Goal: Task Accomplishment & Management: Complete application form

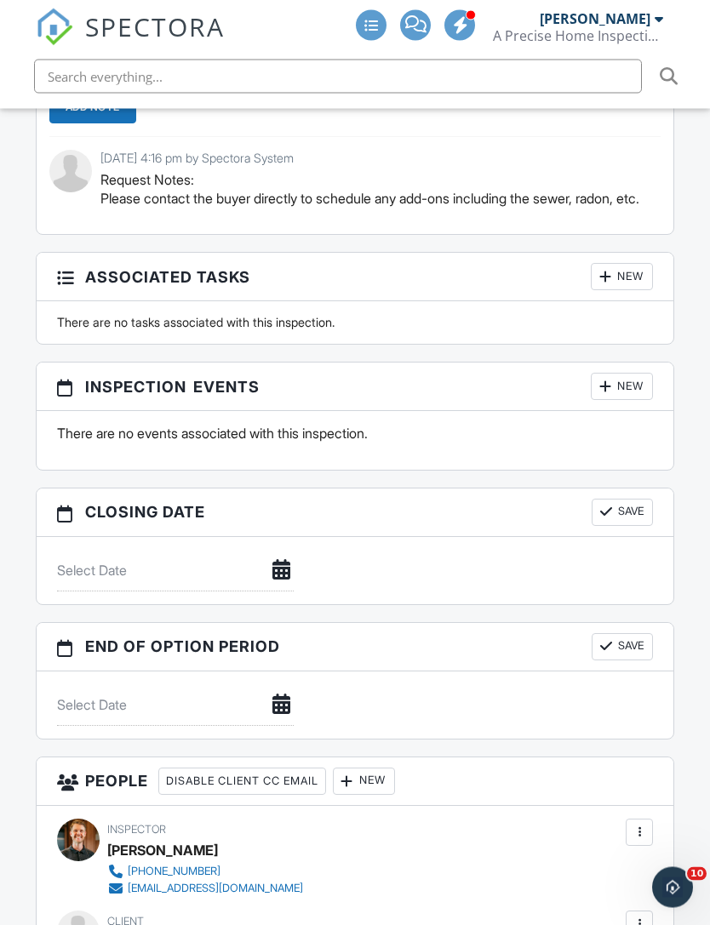
scroll to position [1912, 0]
click at [631, 376] on div "New" at bounding box center [622, 386] width 62 height 27
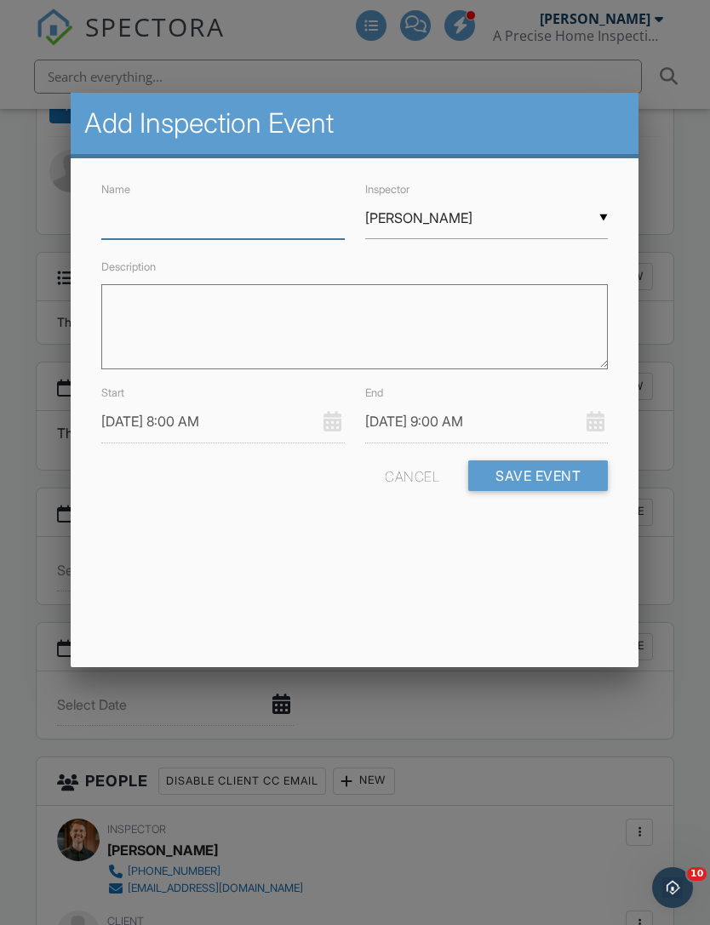
click at [296, 218] on input "Name" at bounding box center [222, 218] width 243 height 42
type input "Radon Pickup-Vacant"
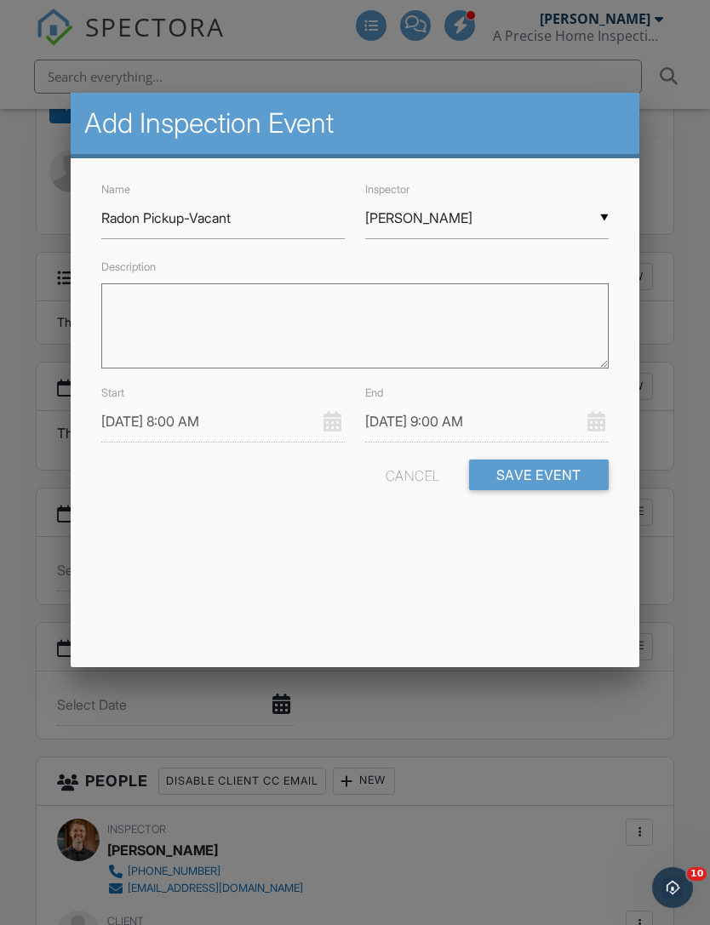
click at [520, 237] on input "[PERSON_NAME]" at bounding box center [486, 218] width 243 height 42
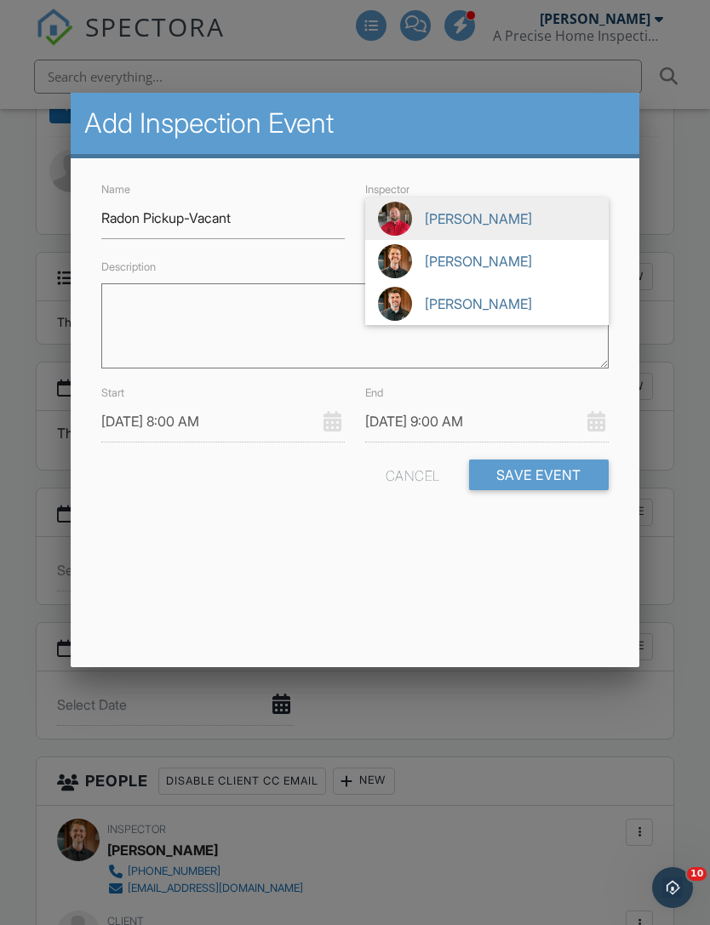
click at [497, 320] on span "[PERSON_NAME]" at bounding box center [486, 304] width 243 height 43
type input "[PERSON_NAME]"
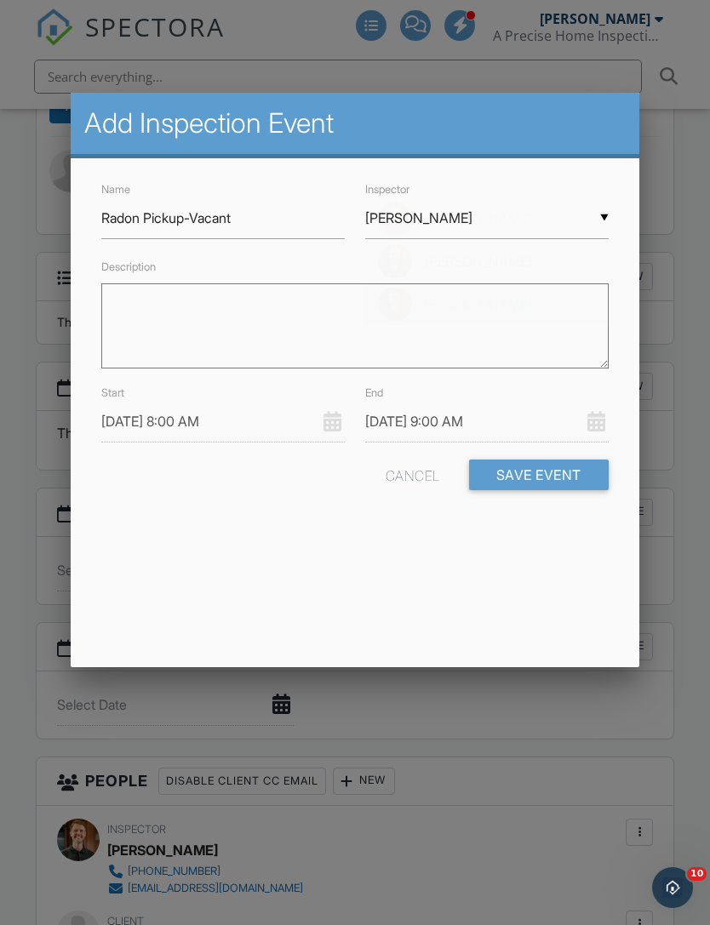
click at [466, 323] on textarea "Description" at bounding box center [354, 325] width 506 height 85
type textarea "Sn 8107 Basement, no system, SentriLock Pickup starts Wednesday the"
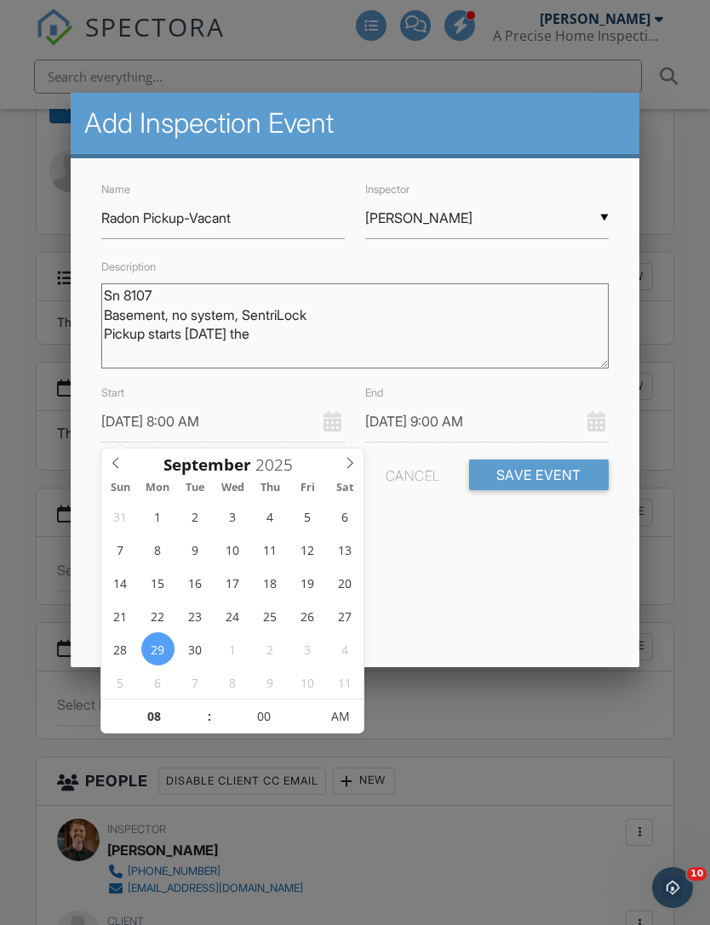
type input "10/01/2025 8:00 AM"
type input "10/01/2025 9:00 AM"
click at [346, 348] on textarea "Sn 8107 Basement, no system, SentriLock Pickup starts Wednesday the" at bounding box center [354, 325] width 506 height 85
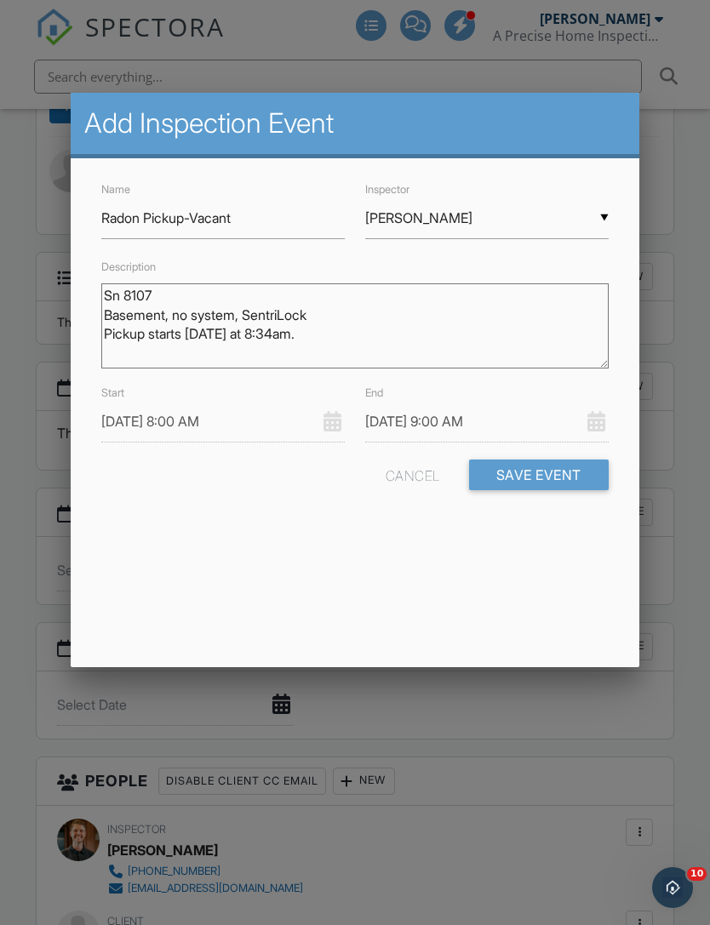
type textarea "Sn 8107 Basement, no system, SentriLock Pickup starts [DATE] at 8:34am."
click at [117, 420] on input "10/01/2025 8:00 AM" at bounding box center [222, 422] width 243 height 42
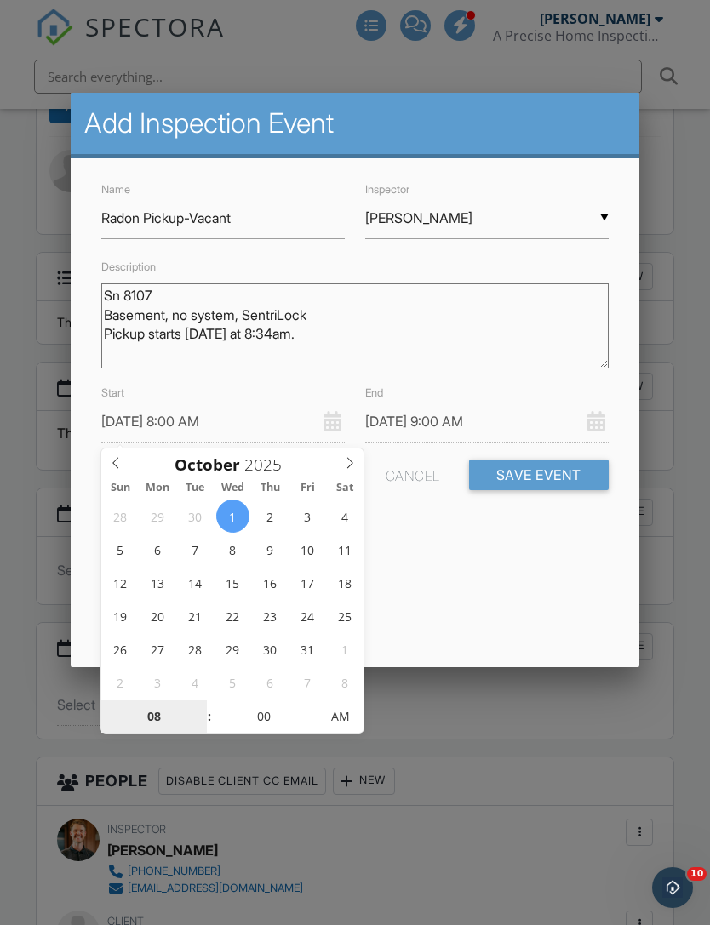
click at [180, 731] on input "08" at bounding box center [153, 717] width 105 height 34
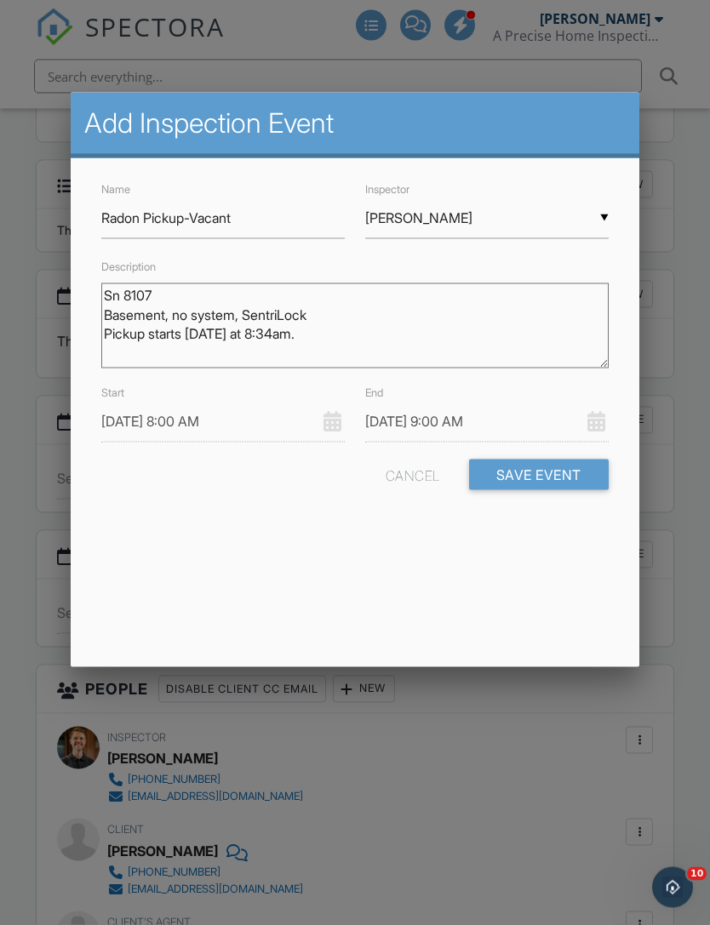
click at [250, 431] on input "10/01/2025 8:00 AM" at bounding box center [222, 422] width 243 height 42
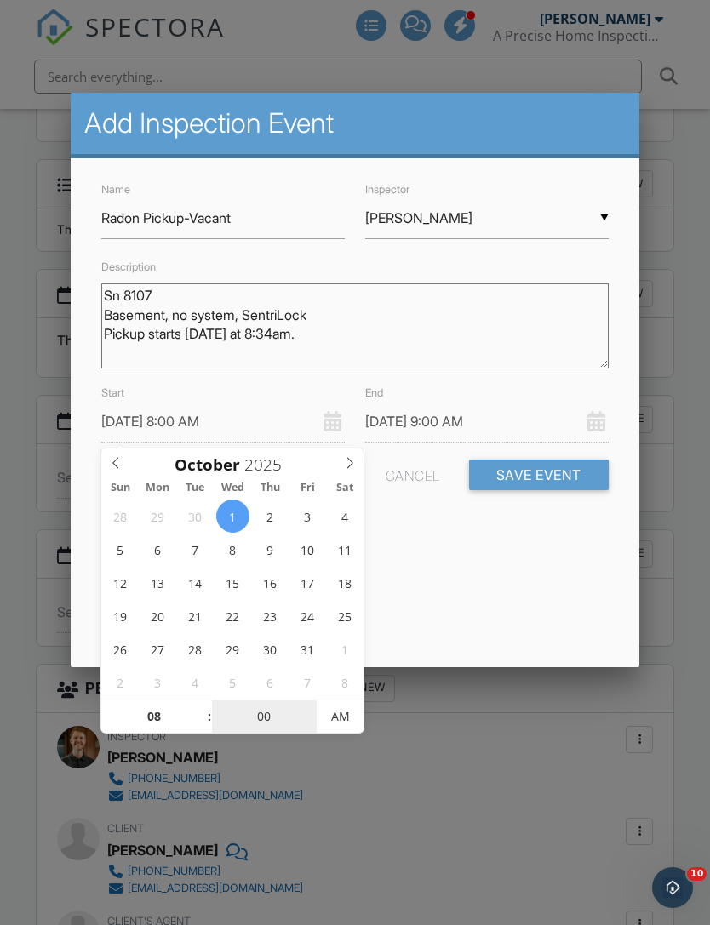
click at [291, 722] on input "00" at bounding box center [264, 717] width 105 height 34
type input "03"
type input "10/01/2025 8:03 AM"
type input "10/01/2025 9:03 AM"
type input "03"
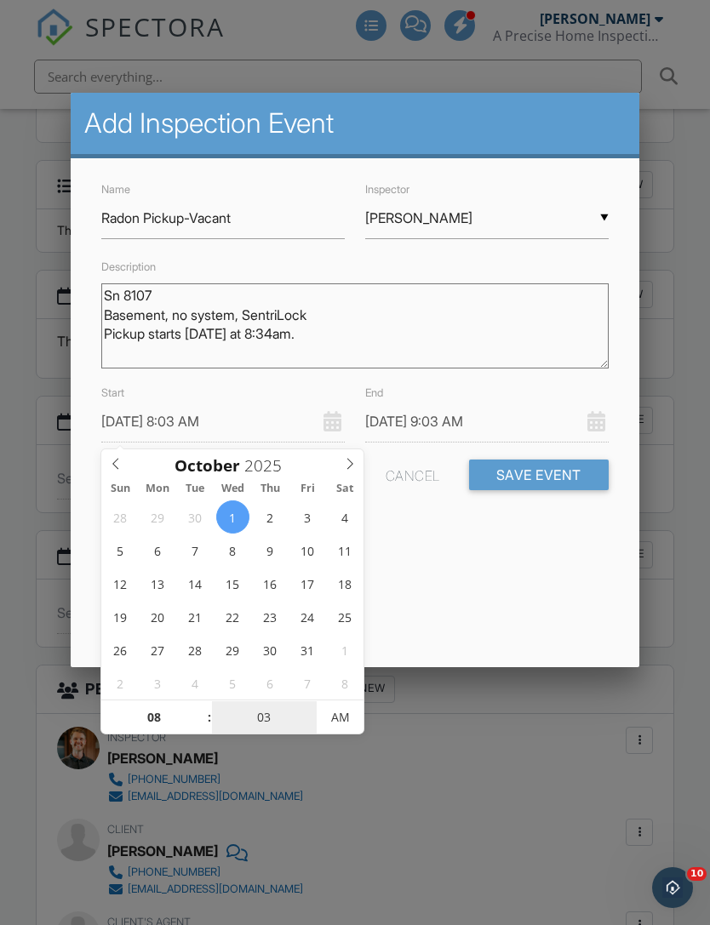
type input "34"
type input "[DATE] 8:34 AM"
type input "10/01/2025 9:34 AM"
type input "34"
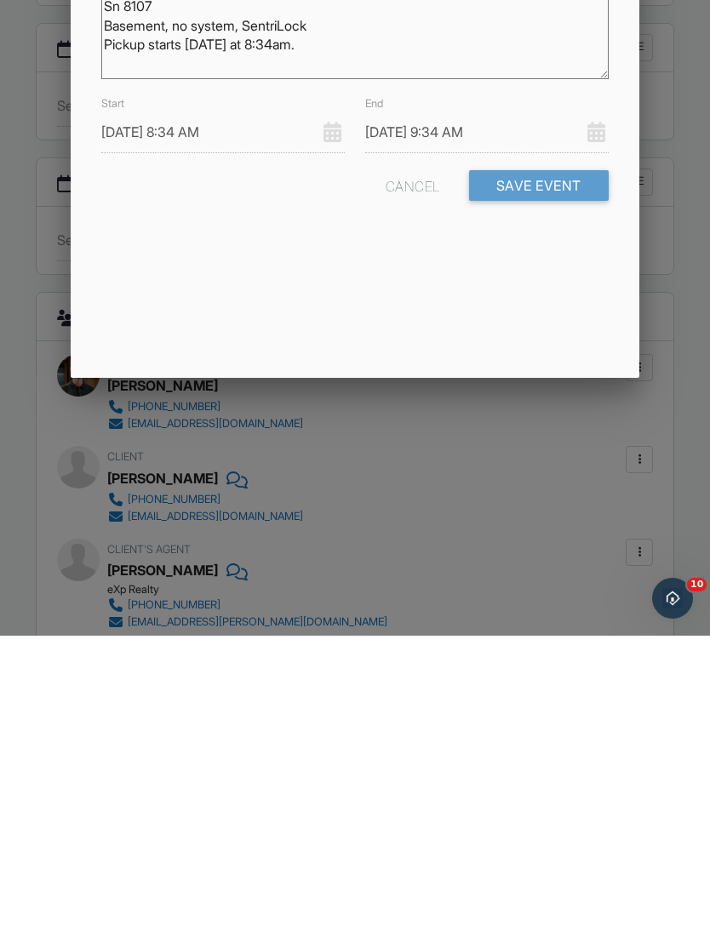
scroll to position [2377, 0]
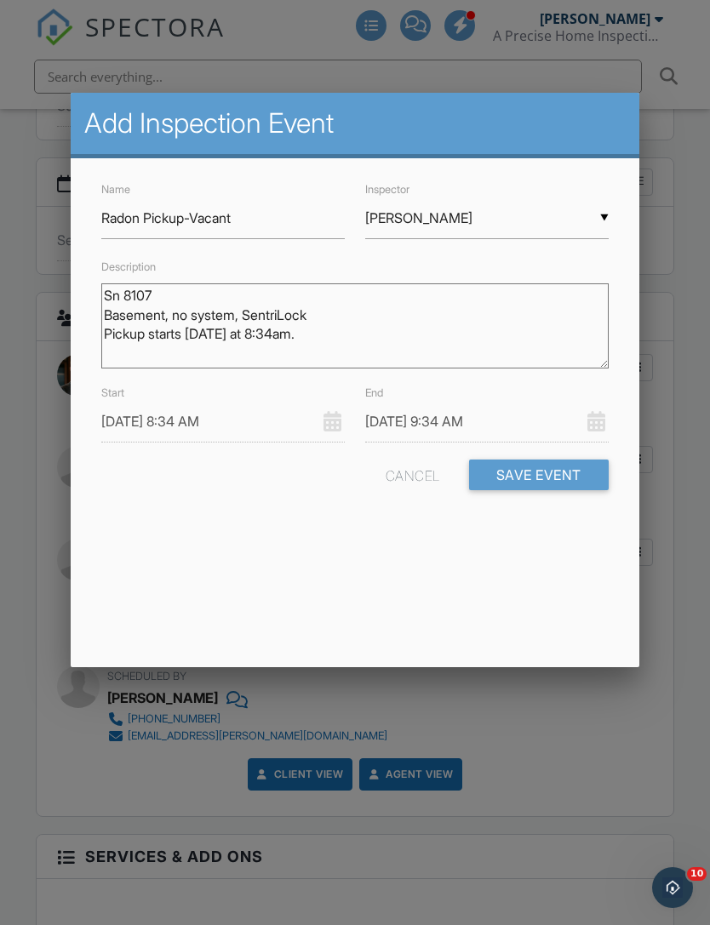
click at [469, 434] on body "SPECTORA Hunter Davidson A Precise Home Inspection Role: Inspector Dashboard Ne…" at bounding box center [355, 541] width 710 height 5836
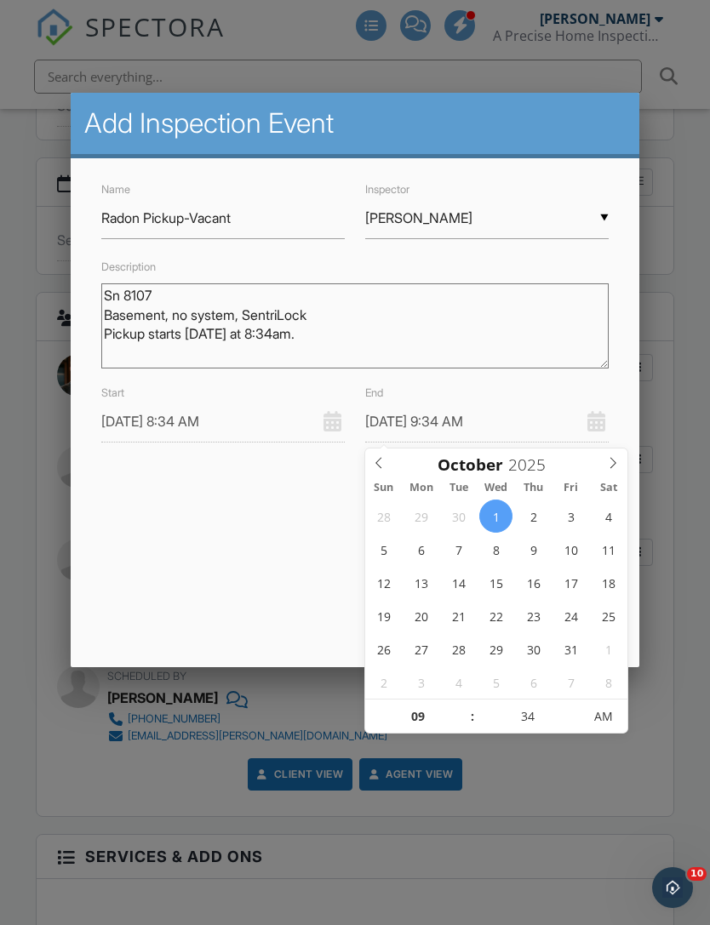
type input "10/15/2025 9:34 AM"
click at [454, 712] on input "09" at bounding box center [417, 717] width 105 height 34
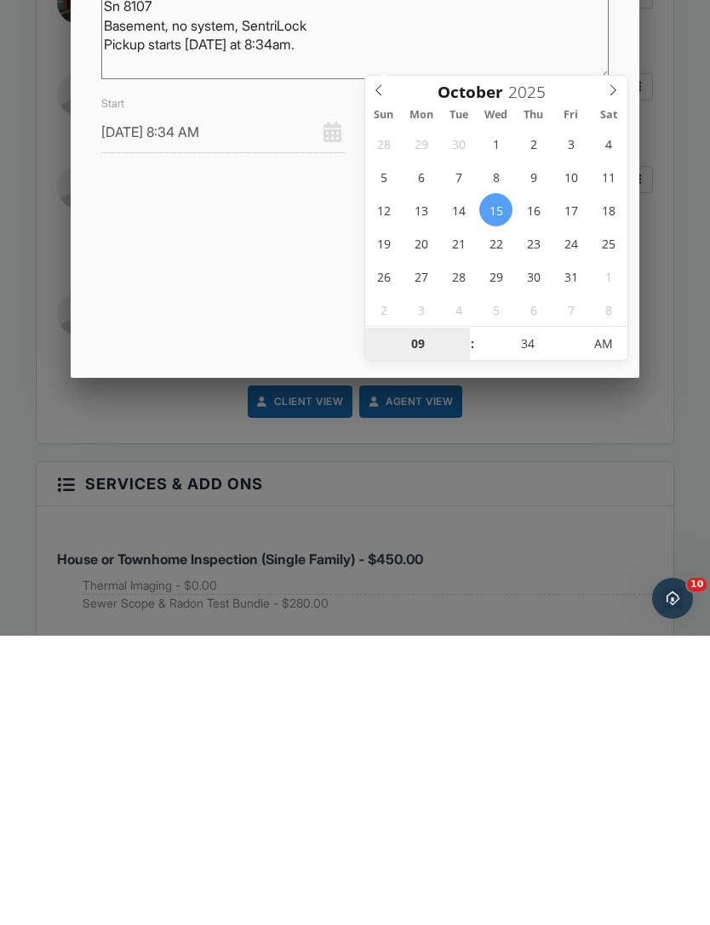
type input "06"
type input "10/15/2025 6:34 AM"
click at [558, 617] on input "34" at bounding box center [527, 634] width 105 height 34
type input "00"
click at [620, 616] on span "AM" at bounding box center [603, 633] width 47 height 34
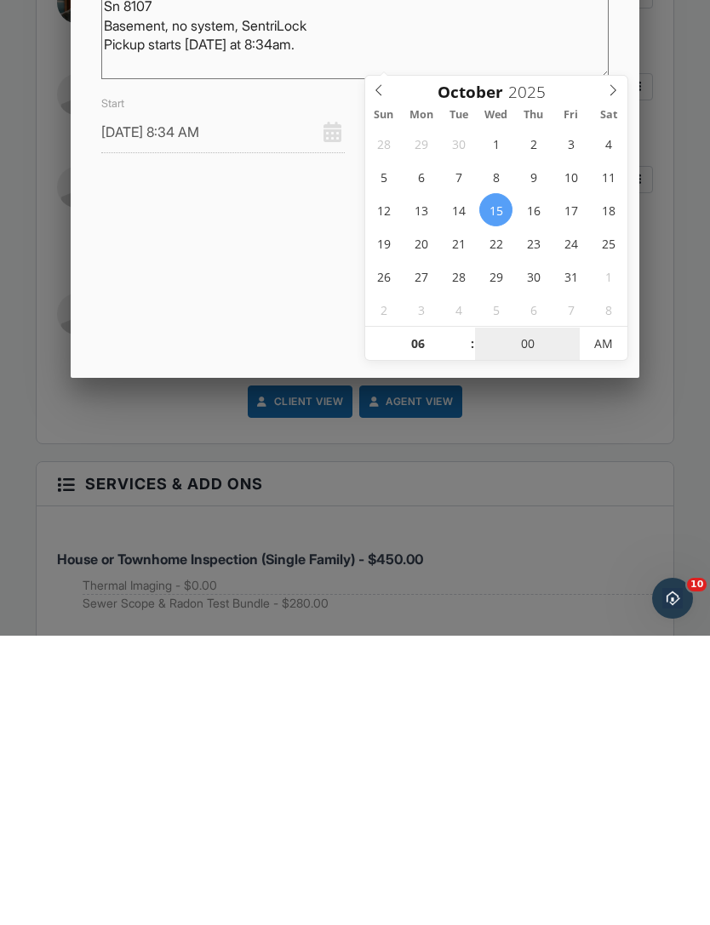
type input "[DATE] 6:00 PM"
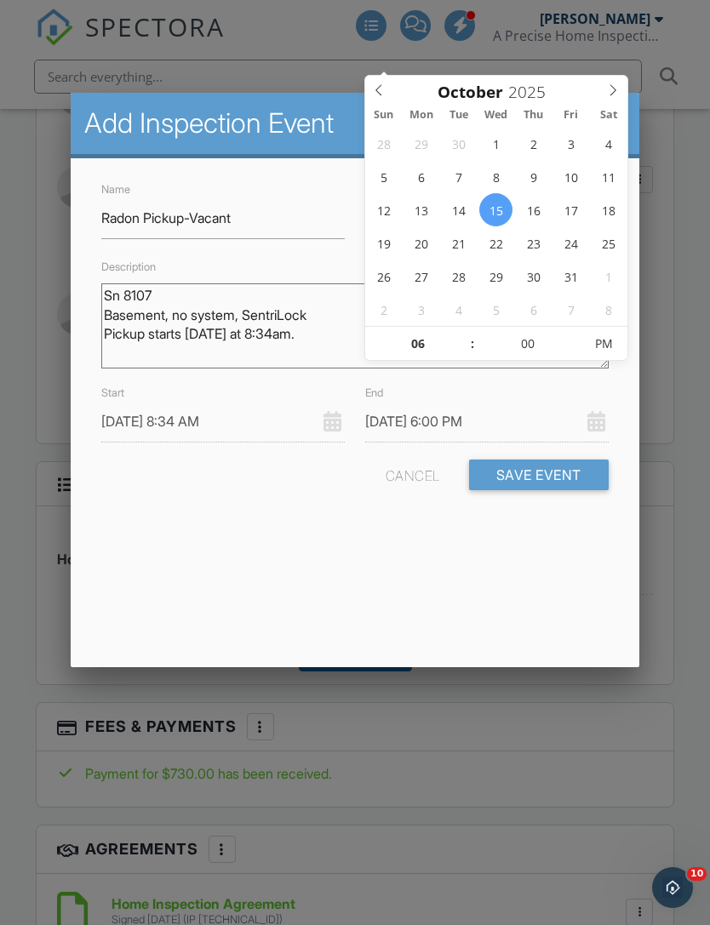
click at [155, 294] on textarea "Sn 8107 Basement, no system, SentriLock Pickup starts [DATE] at 8:34am." at bounding box center [354, 325] width 506 height 85
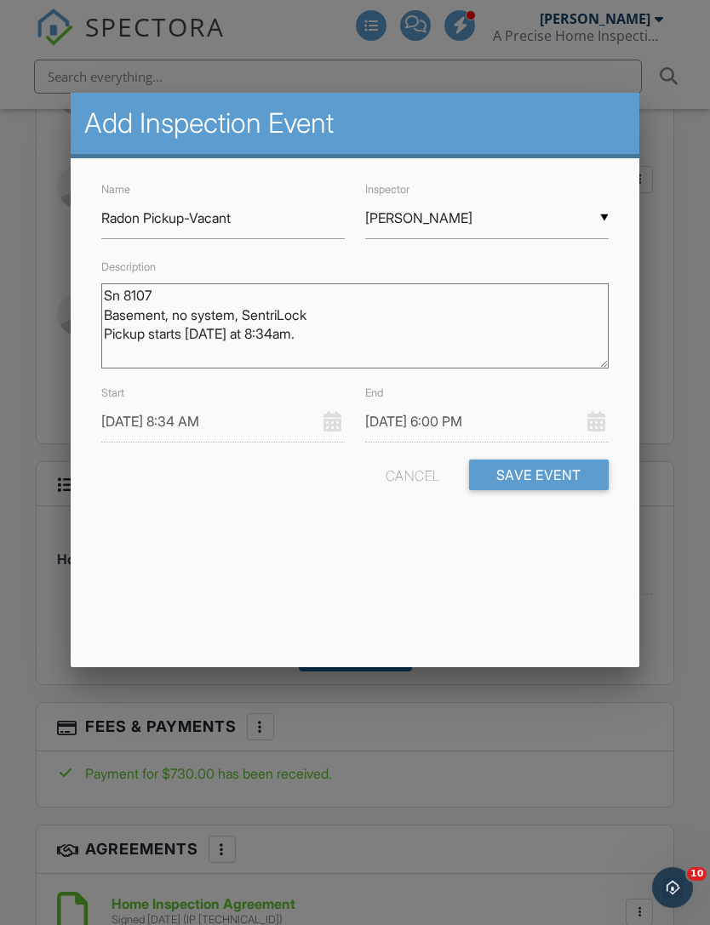
click at [569, 477] on button "Save Event" at bounding box center [539, 475] width 140 height 31
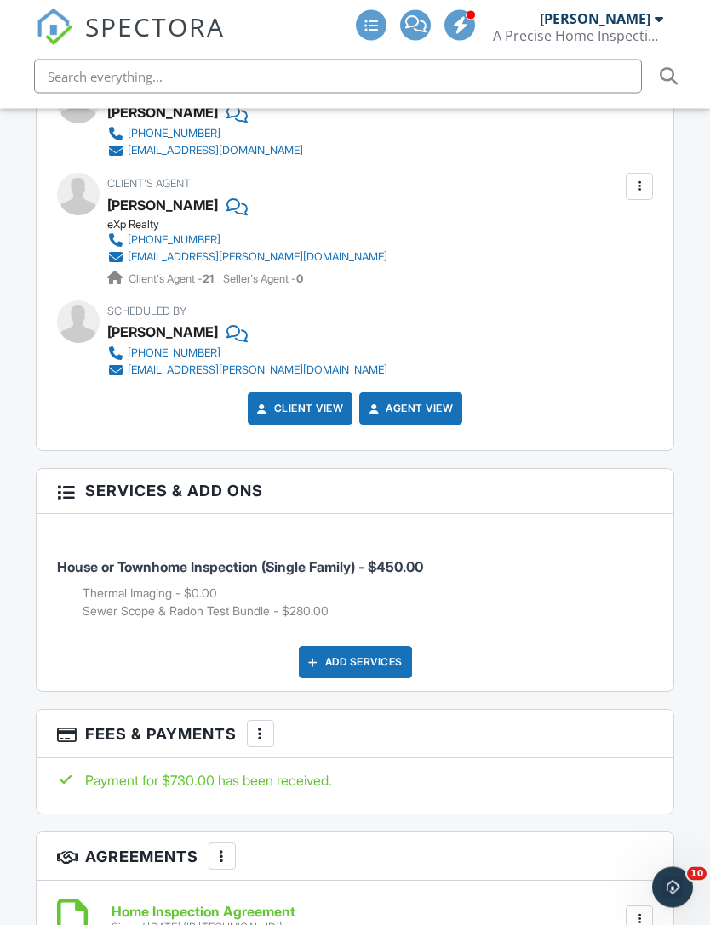
scroll to position [2764, 0]
